Goal: Complete application form

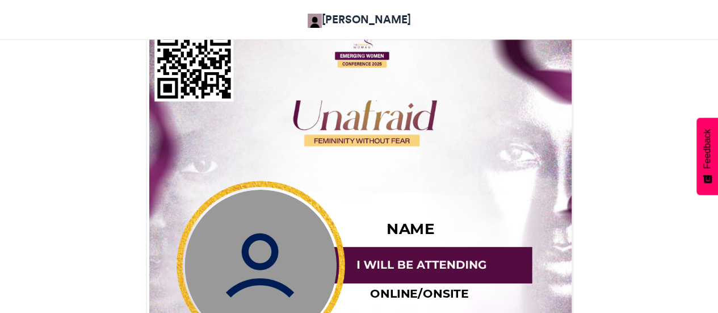
scroll to position [404, 0]
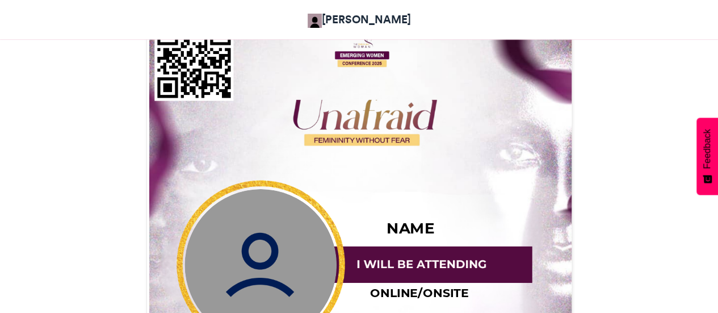
click at [225, 278] on img at bounding box center [261, 265] width 152 height 152
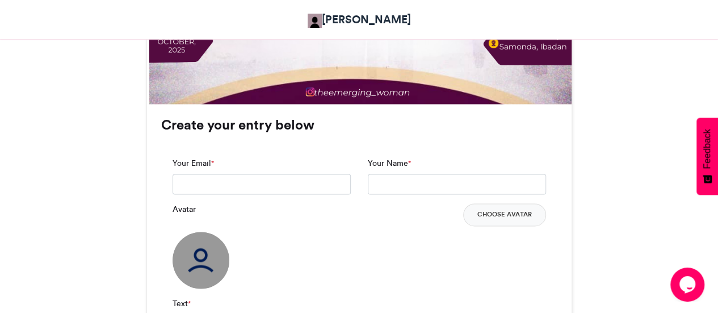
scroll to position [739, 0]
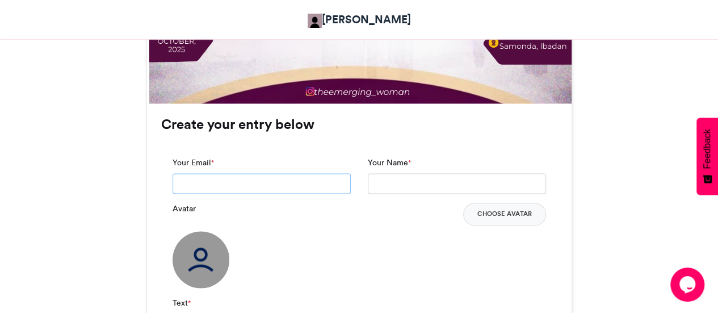
click at [243, 176] on input "Your Email *" at bounding box center [262, 183] width 178 height 20
type input "**********"
type input "*****"
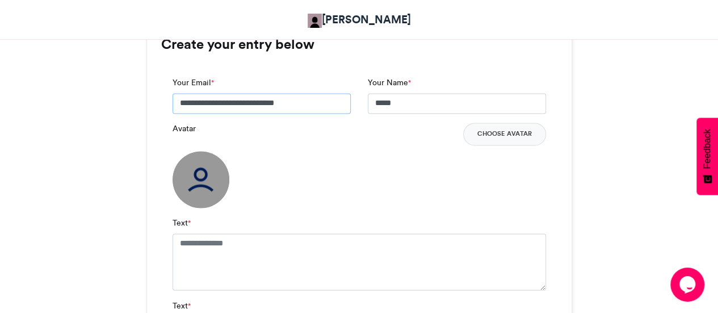
scroll to position [819, 0]
click at [506, 137] on button "Choose Avatar" at bounding box center [504, 133] width 83 height 23
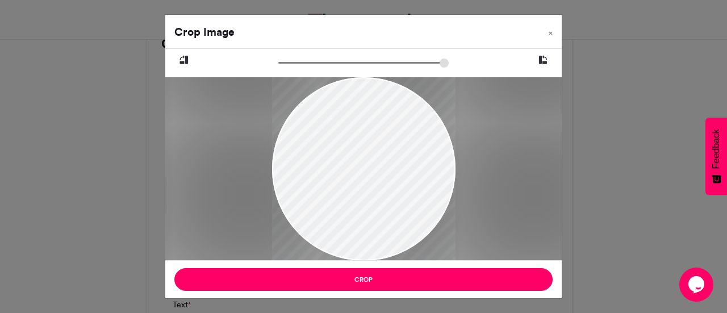
drag, startPoint x: 407, startPoint y: 165, endPoint x: 351, endPoint y: 186, distance: 60.2
click at [351, 185] on div at bounding box center [362, 189] width 183 height 245
drag, startPoint x: 341, startPoint y: 194, endPoint x: 330, endPoint y: 192, distance: 10.4
click at [330, 192] on div at bounding box center [362, 189] width 183 height 245
drag, startPoint x: 409, startPoint y: 174, endPoint x: 346, endPoint y: 123, distance: 80.7
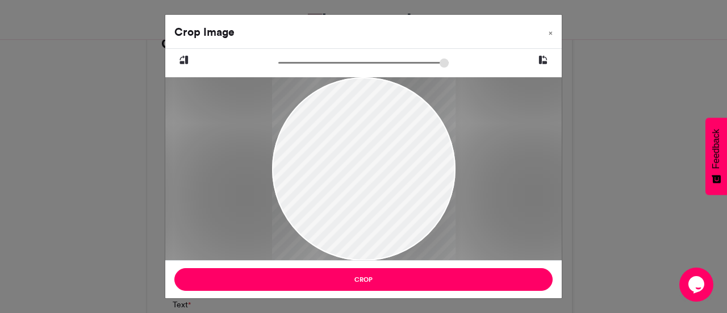
click at [345, 123] on div at bounding box center [362, 138] width 183 height 245
drag, startPoint x: 375, startPoint y: 83, endPoint x: 370, endPoint y: 145, distance: 62.1
click at [368, 145] on div at bounding box center [362, 199] width 183 height 245
drag, startPoint x: 395, startPoint y: 164, endPoint x: 326, endPoint y: 174, distance: 70.0
click at [326, 174] on div at bounding box center [362, 199] width 183 height 245
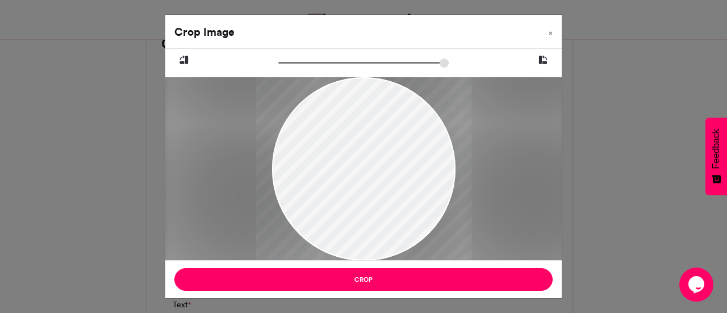
click at [311, 57] on input "zoom" at bounding box center [363, 62] width 170 height 11
type input "*****"
click at [279, 64] on input "zoom" at bounding box center [363, 62] width 170 height 11
click at [279, 63] on input "zoom" at bounding box center [363, 62] width 170 height 11
drag, startPoint x: 392, startPoint y: 147, endPoint x: 309, endPoint y: 201, distance: 98.9
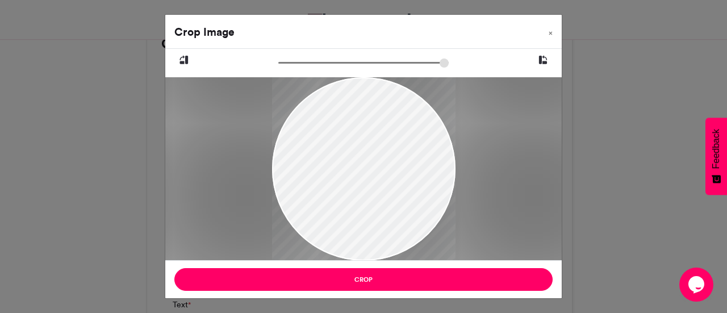
click at [302, 207] on div at bounding box center [363, 199] width 183 height 244
drag, startPoint x: 358, startPoint y: 196, endPoint x: 262, endPoint y: 206, distance: 96.4
click at [262, 204] on div at bounding box center [363, 168] width 396 height 183
drag, startPoint x: 346, startPoint y: 189, endPoint x: 338, endPoint y: 250, distance: 61.9
click at [299, 183] on div at bounding box center [363, 191] width 183 height 244
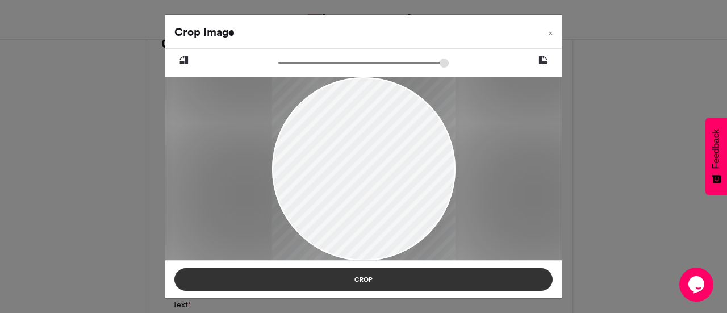
click at [344, 280] on button "Crop" at bounding box center [363, 279] width 378 height 23
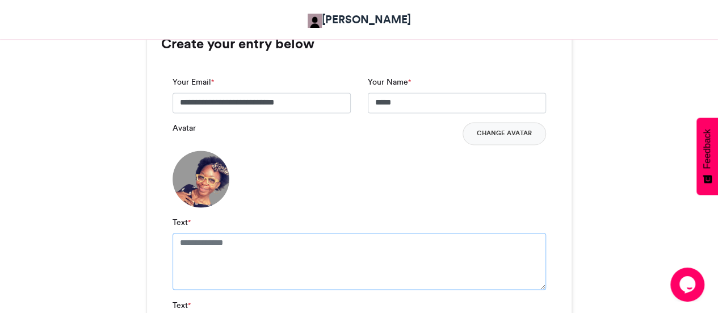
click at [231, 240] on textarea "Text *" at bounding box center [360, 261] width 374 height 57
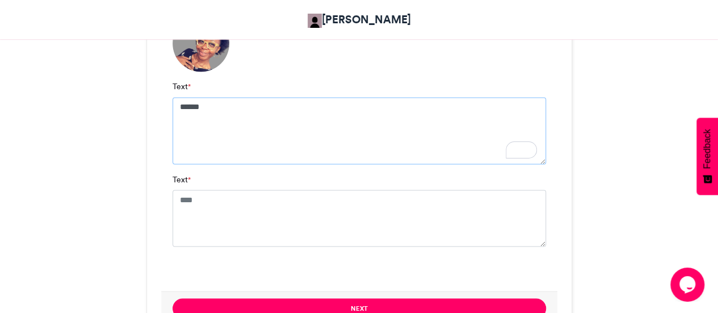
scroll to position [956, 0]
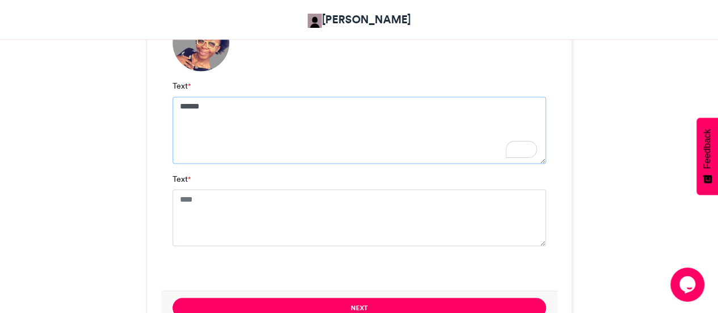
type textarea "******"
click at [204, 194] on div "Text *" at bounding box center [360, 209] width 374 height 73
click at [209, 198] on textarea "Text *" at bounding box center [360, 217] width 374 height 57
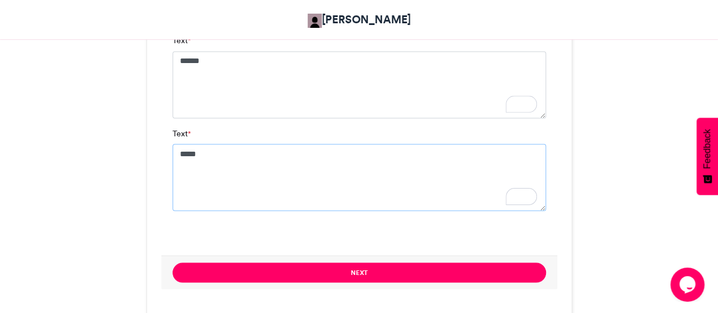
scroll to position [1031, 0]
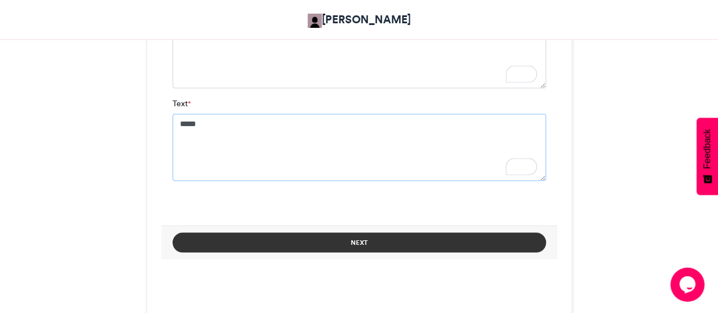
type textarea "*****"
click at [459, 238] on button "Next" at bounding box center [360, 242] width 374 height 20
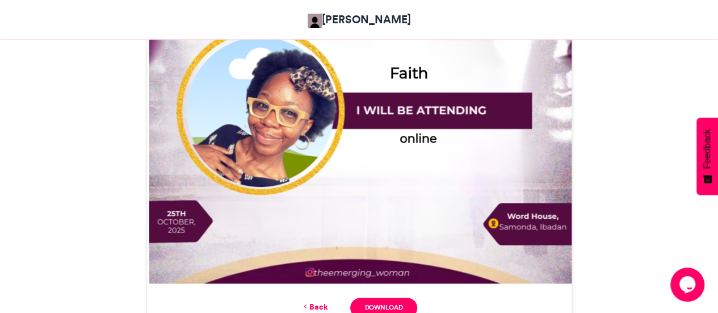
scroll to position [558, 0]
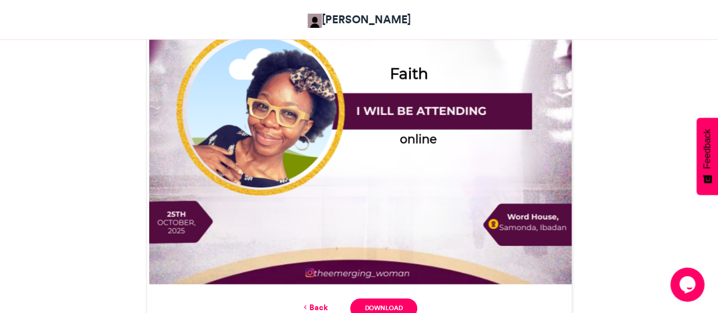
click at [234, 94] on img at bounding box center [359, 71] width 425 height 425
click at [307, 304] on icon at bounding box center [305, 307] width 8 height 10
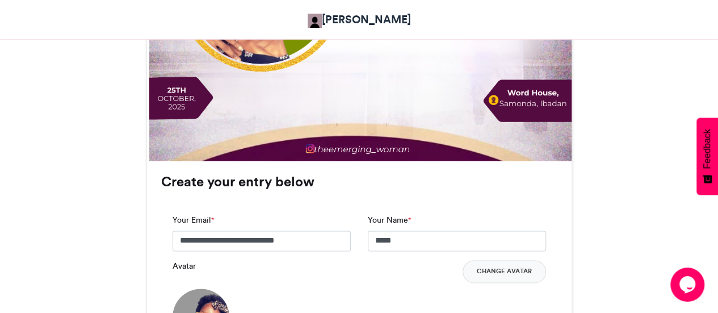
scroll to position [704, 0]
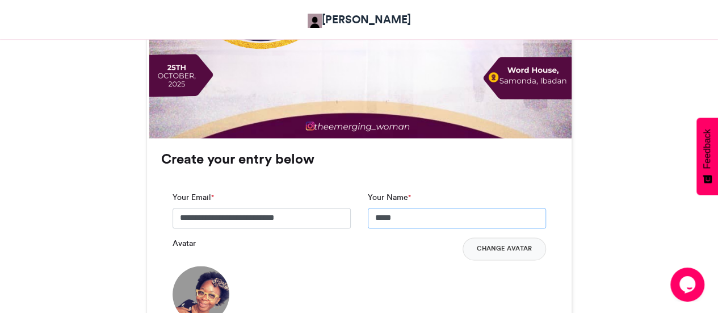
click at [425, 222] on input "*****" at bounding box center [457, 218] width 178 height 20
type input "**********"
click at [489, 244] on button "Change Avatar" at bounding box center [504, 248] width 83 height 23
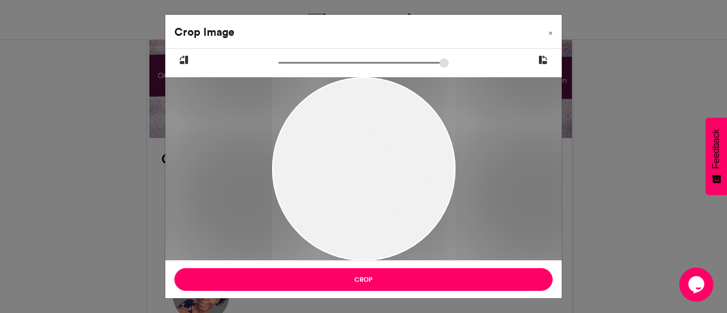
drag, startPoint x: 349, startPoint y: 183, endPoint x: 321, endPoint y: 144, distance: 48.5
click at [321, 144] on div at bounding box center [363, 138] width 183 height 245
drag, startPoint x: 338, startPoint y: 153, endPoint x: 350, endPoint y: 161, distance: 13.9
click at [336, 147] on div at bounding box center [363, 138] width 183 height 245
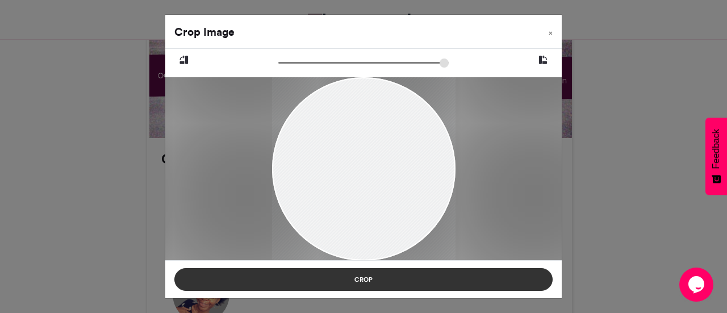
click at [365, 275] on button "Crop" at bounding box center [363, 279] width 378 height 23
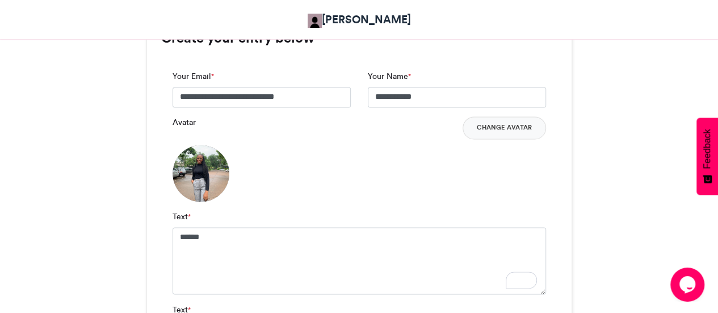
scroll to position [848, 0]
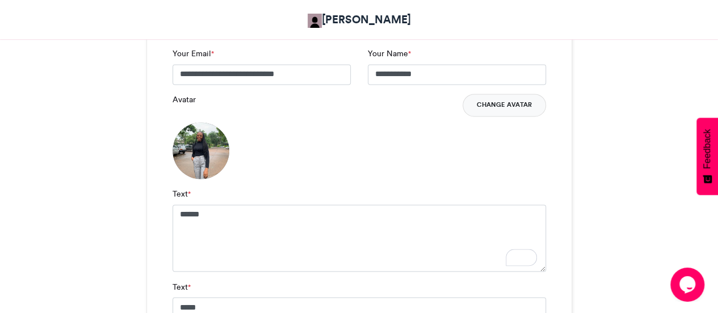
click at [505, 100] on button "Change Avatar" at bounding box center [504, 105] width 83 height 23
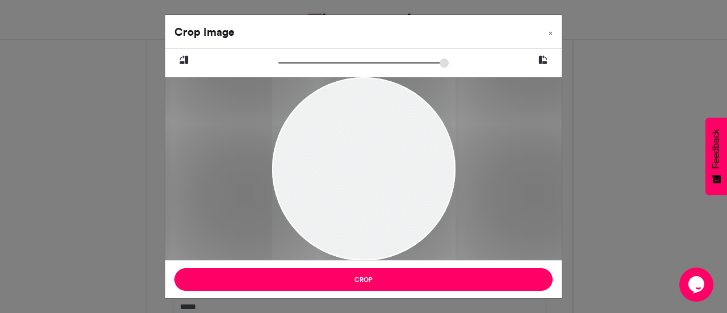
click at [386, 188] on div at bounding box center [363, 168] width 183 height 245
click at [340, 60] on input "zoom" at bounding box center [363, 62] width 170 height 11
click at [329, 62] on input "zoom" at bounding box center [363, 62] width 170 height 11
click at [319, 64] on input "zoom" at bounding box center [363, 62] width 170 height 11
type input "*****"
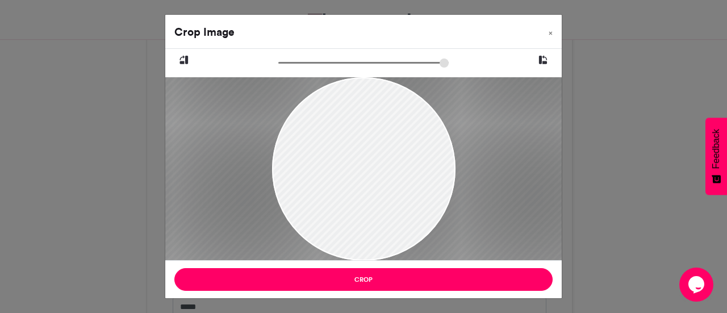
click at [309, 63] on input "zoom" at bounding box center [363, 62] width 170 height 11
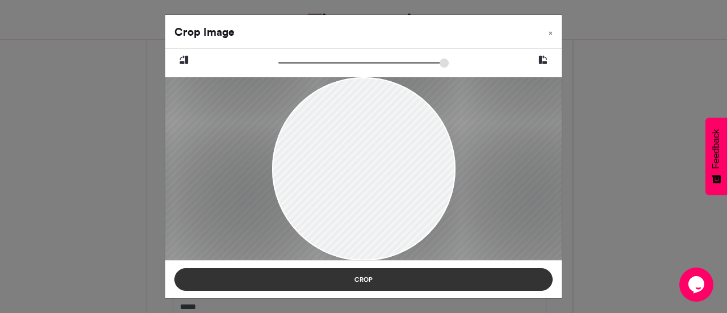
click at [472, 275] on button "Crop" at bounding box center [363, 279] width 378 height 23
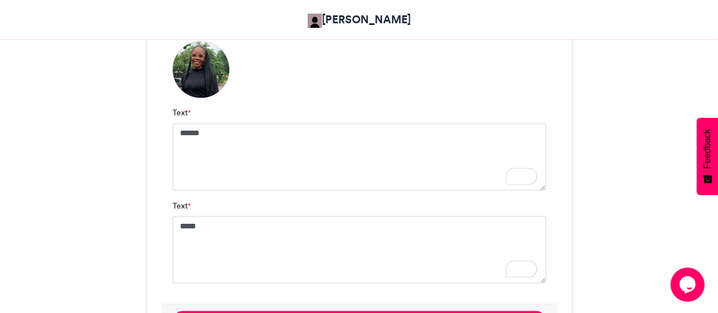
scroll to position [939, 0]
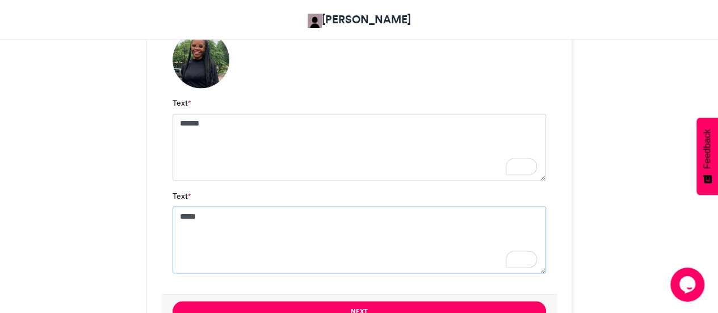
click at [335, 214] on textarea "*****" at bounding box center [360, 239] width 374 height 67
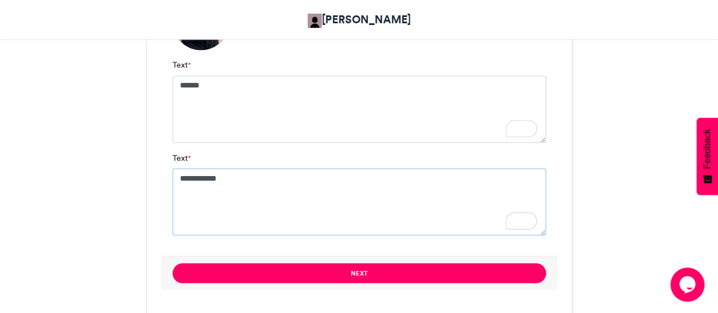
scroll to position [1029, 0]
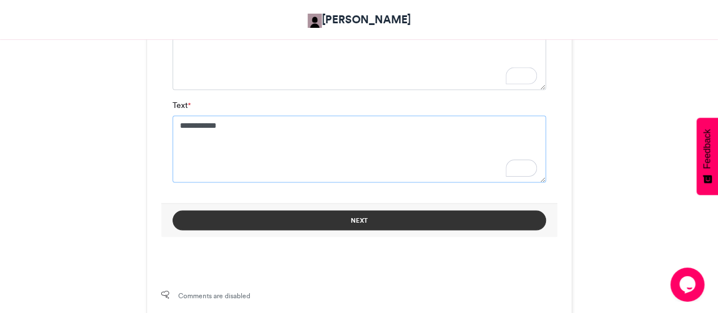
type textarea "**********"
click at [360, 219] on button "Next" at bounding box center [360, 220] width 374 height 20
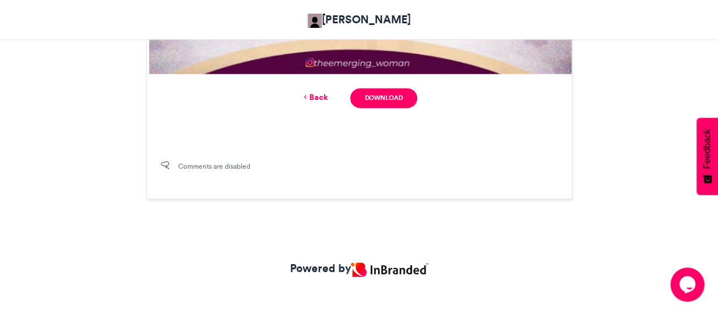
scroll to position [777, 0]
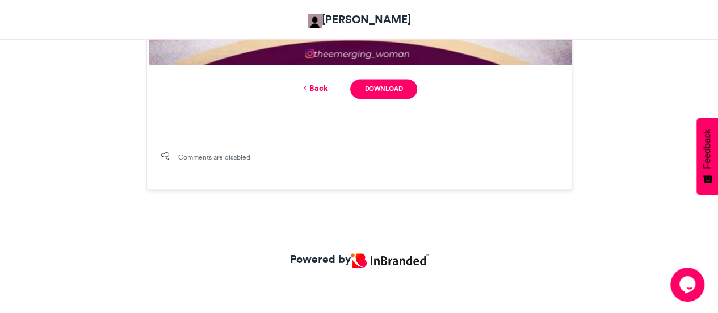
click at [321, 89] on link "Back" at bounding box center [314, 88] width 27 height 12
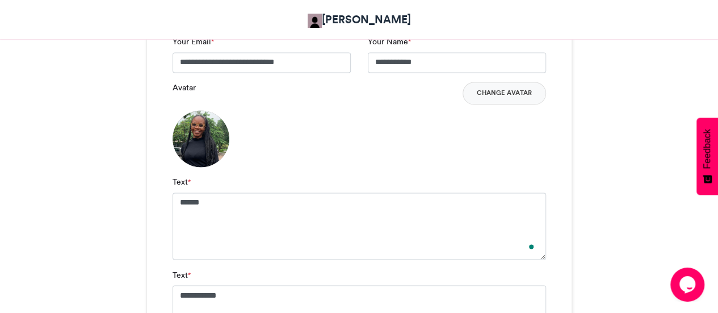
scroll to position [795, 0]
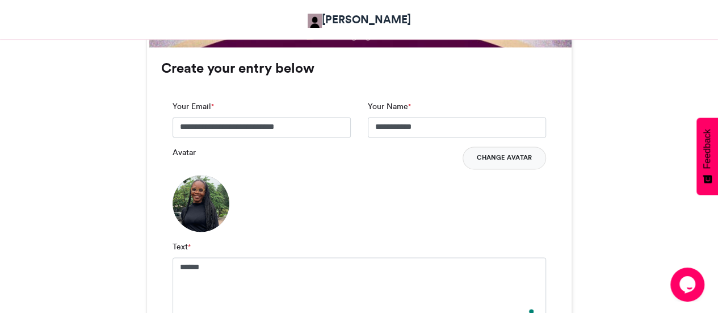
click at [508, 158] on button "Change Avatar" at bounding box center [504, 157] width 83 height 23
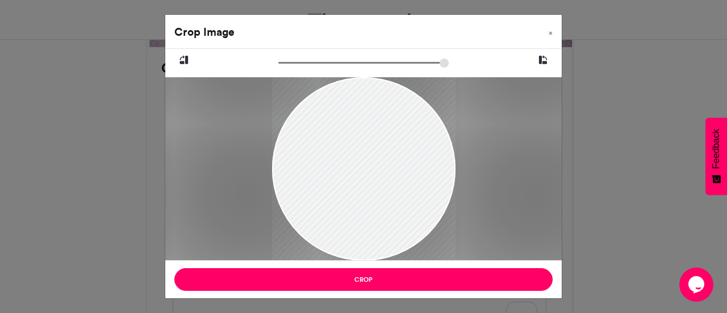
click at [318, 64] on input "zoom" at bounding box center [363, 62] width 170 height 11
type input "******"
drag, startPoint x: 409, startPoint y: 133, endPoint x: 379, endPoint y: 141, distance: 31.1
click at [379, 141] on div at bounding box center [333, 176] width 315 height 419
drag, startPoint x: 381, startPoint y: 205, endPoint x: 384, endPoint y: 216, distance: 11.7
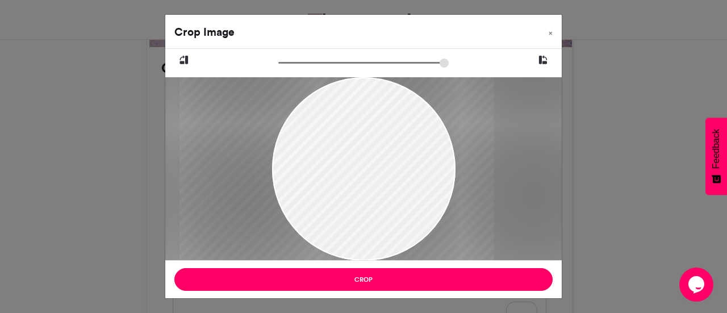
click at [384, 216] on div at bounding box center [336, 187] width 315 height 419
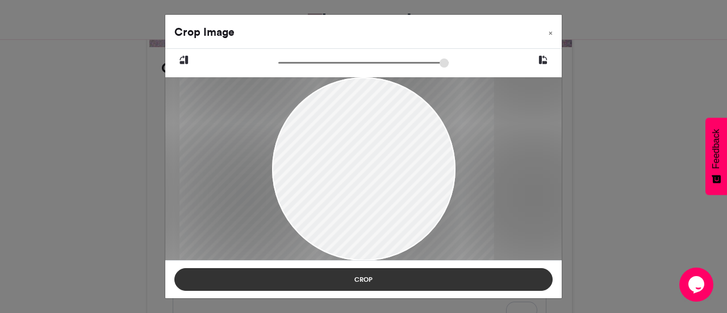
click at [366, 281] on button "Crop" at bounding box center [363, 279] width 378 height 23
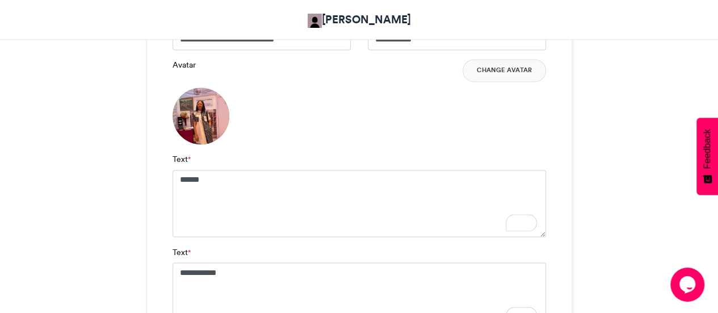
scroll to position [1166, 0]
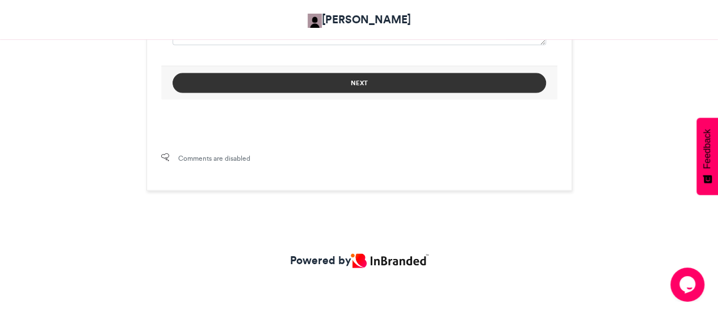
click at [366, 79] on button "Next" at bounding box center [360, 83] width 374 height 20
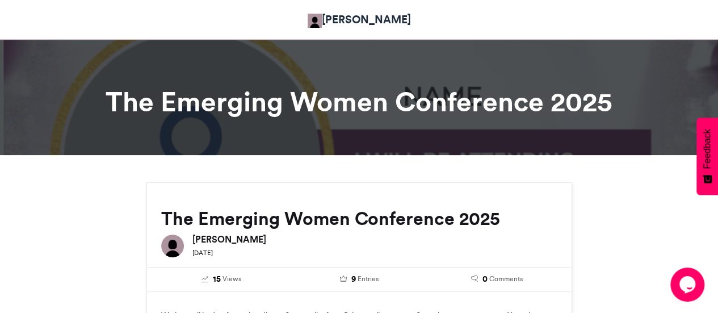
scroll to position [777, 0]
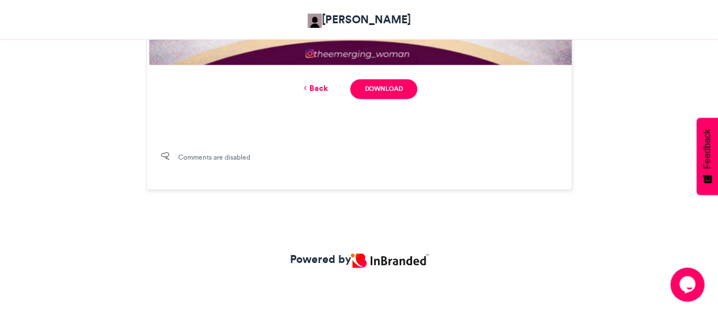
click at [310, 87] on link "Back" at bounding box center [314, 88] width 27 height 12
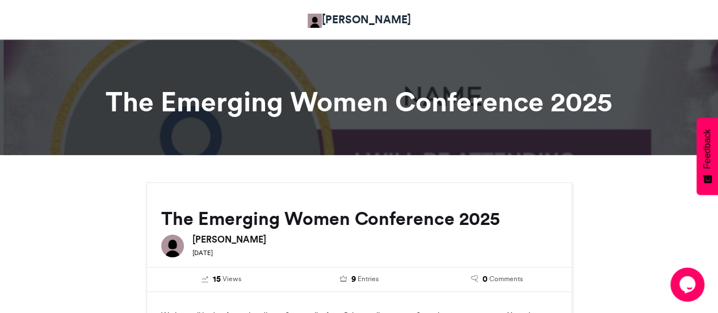
scroll to position [852, 0]
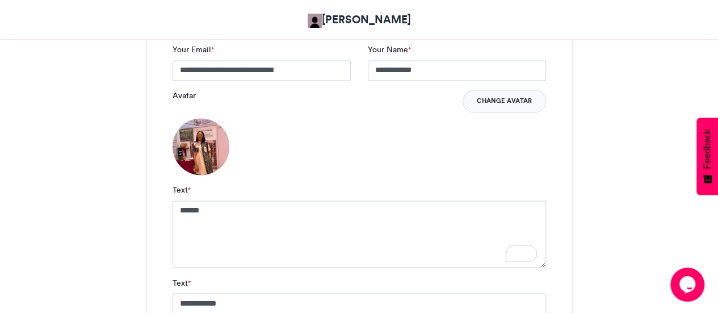
click at [481, 94] on button "Change Avatar" at bounding box center [504, 101] width 83 height 23
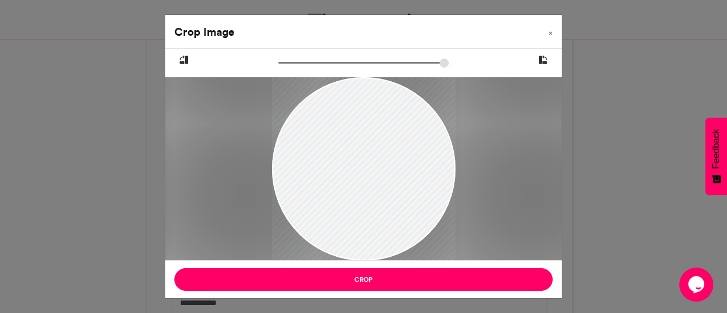
drag, startPoint x: 397, startPoint y: 179, endPoint x: 336, endPoint y: 191, distance: 62.5
click at [333, 192] on div at bounding box center [362, 178] width 183 height 245
click at [323, 60] on input "zoom" at bounding box center [363, 62] width 170 height 11
click at [335, 58] on input "zoom" at bounding box center [363, 62] width 170 height 11
drag, startPoint x: 413, startPoint y: 137, endPoint x: 383, endPoint y: 130, distance: 31.5
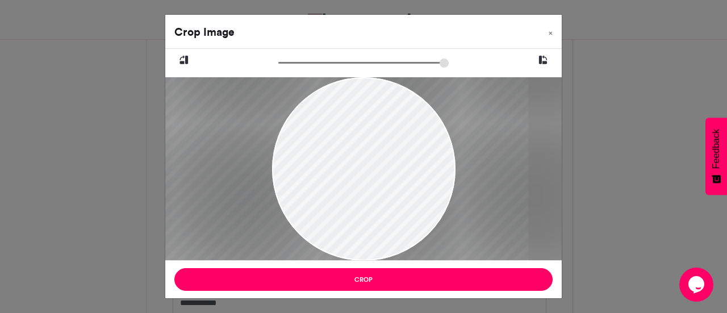
click at [383, 130] on div at bounding box center [332, 189] width 390 height 521
click at [343, 61] on input "zoom" at bounding box center [363, 62] width 170 height 11
click at [351, 61] on input "zoom" at bounding box center [363, 62] width 170 height 11
type input "******"
click at [361, 61] on input "zoom" at bounding box center [363, 62] width 170 height 11
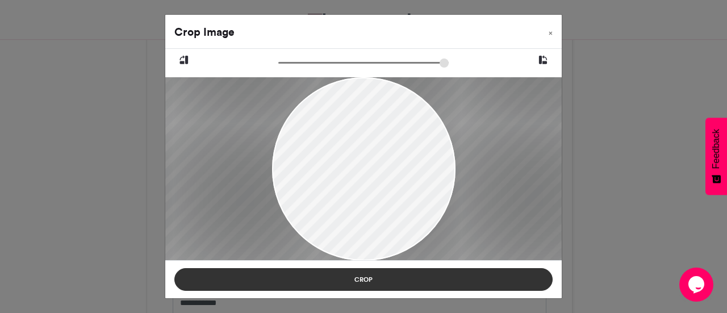
click at [453, 280] on button "Crop" at bounding box center [363, 279] width 378 height 23
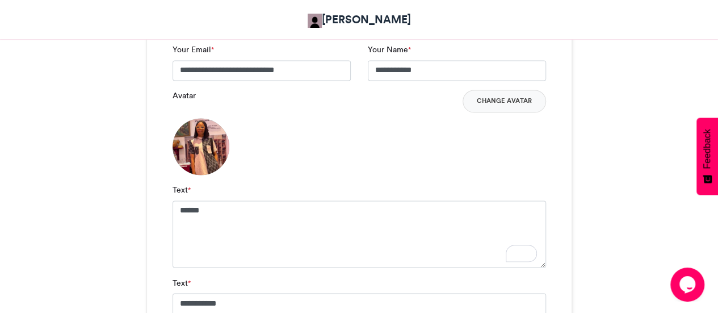
scroll to position [1166, 0]
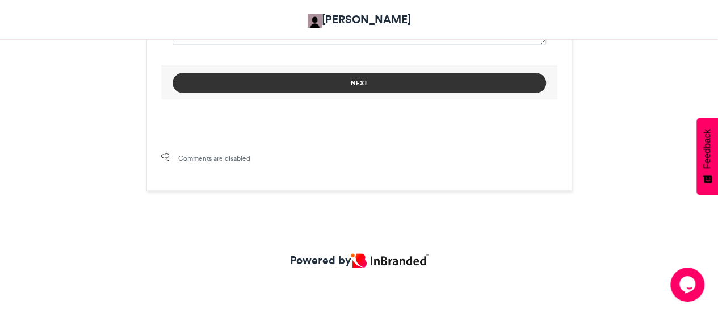
click at [319, 82] on button "Next" at bounding box center [360, 83] width 374 height 20
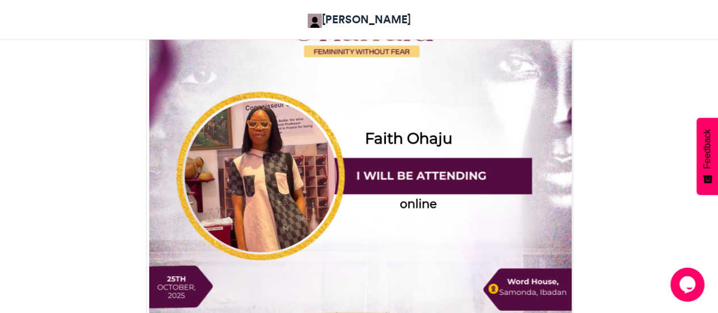
scroll to position [777, 0]
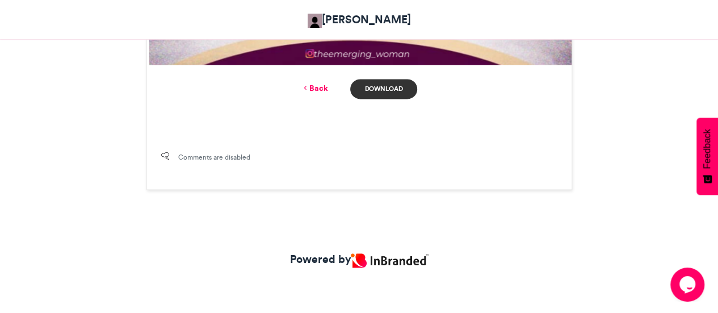
click at [363, 87] on link "Download" at bounding box center [383, 89] width 66 height 20
